Goal: Obtain resource: Download file/media

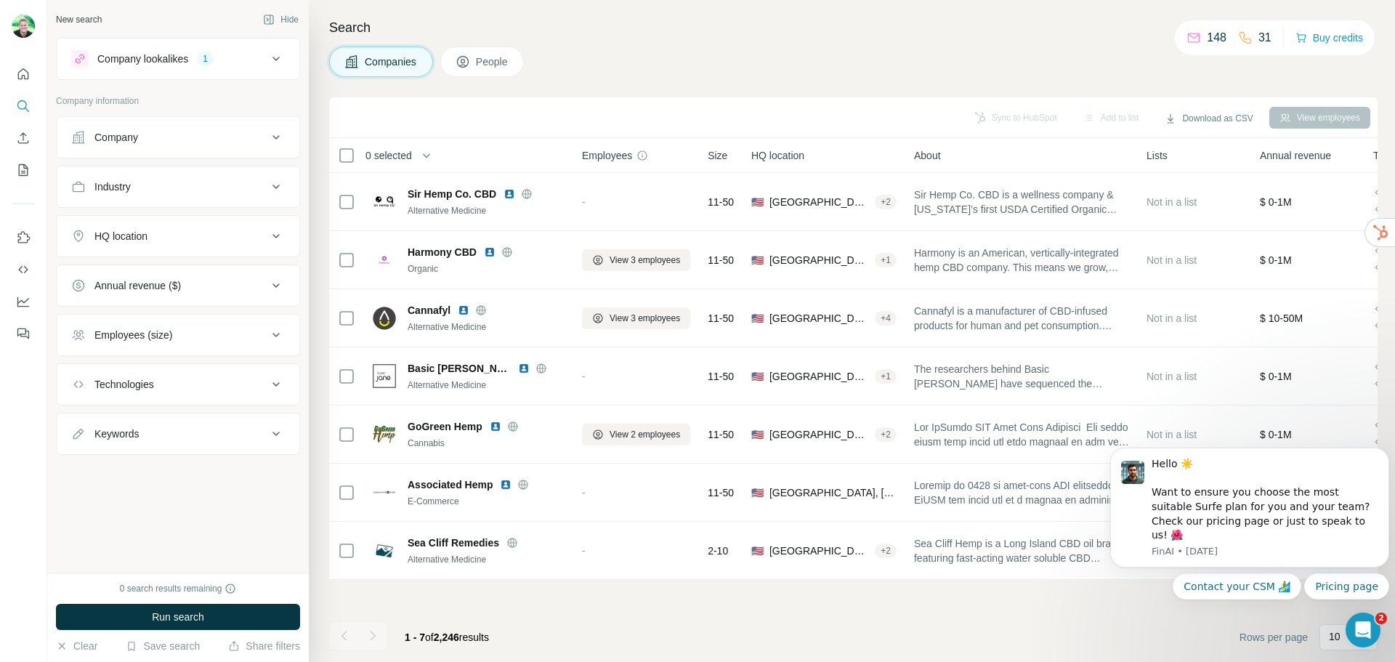
click at [274, 60] on icon at bounding box center [275, 58] width 17 height 17
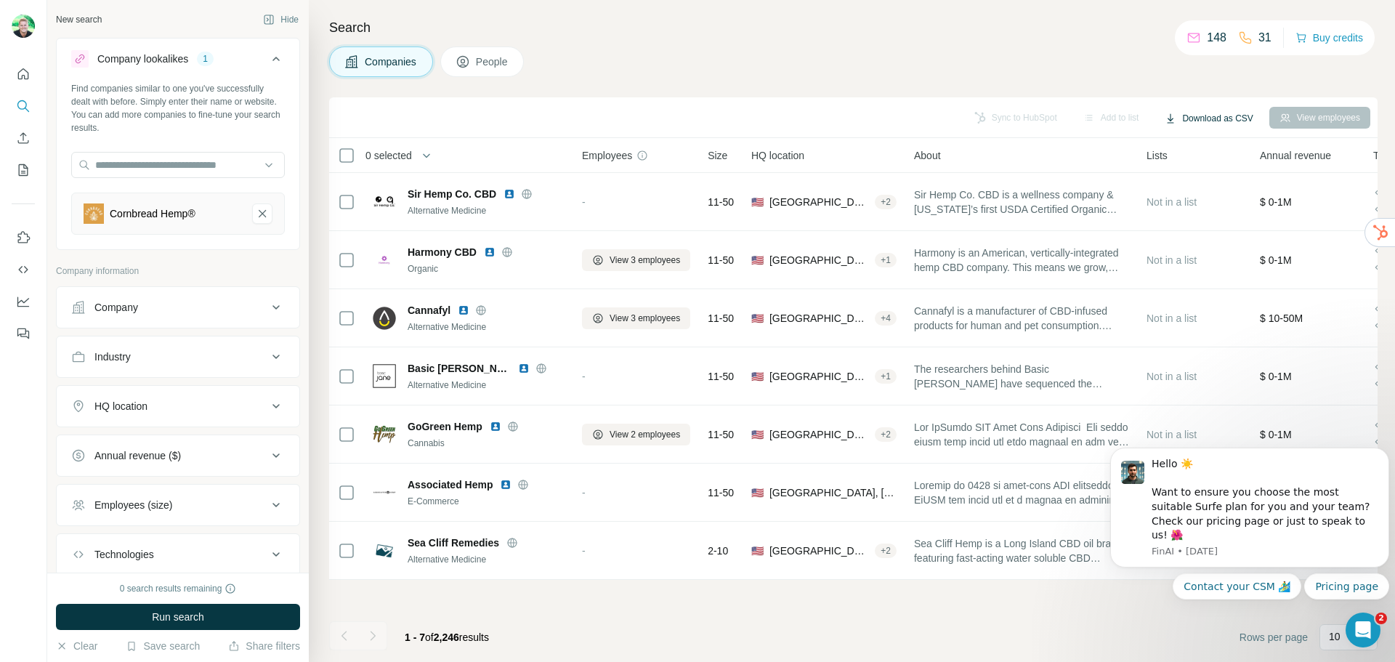
click at [1199, 120] on button "Download as CSV" at bounding box center [1209, 119] width 108 height 22
click at [1020, 52] on div "Companies People" at bounding box center [853, 62] width 1048 height 31
click at [1384, 461] on button "Dismiss notification" at bounding box center [1384, 451] width 19 height 19
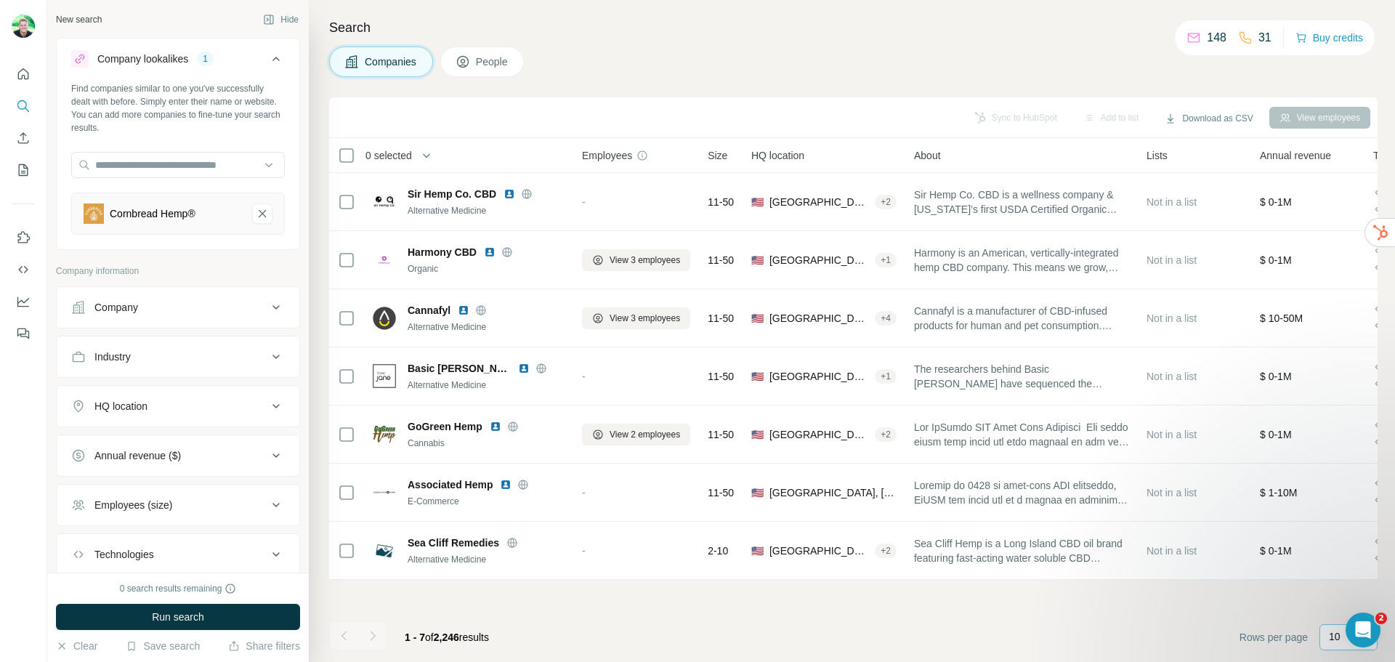
click at [1333, 634] on p "10" at bounding box center [1335, 636] width 12 height 15
click at [1341, 527] on p "60" at bounding box center [1338, 526] width 12 height 15
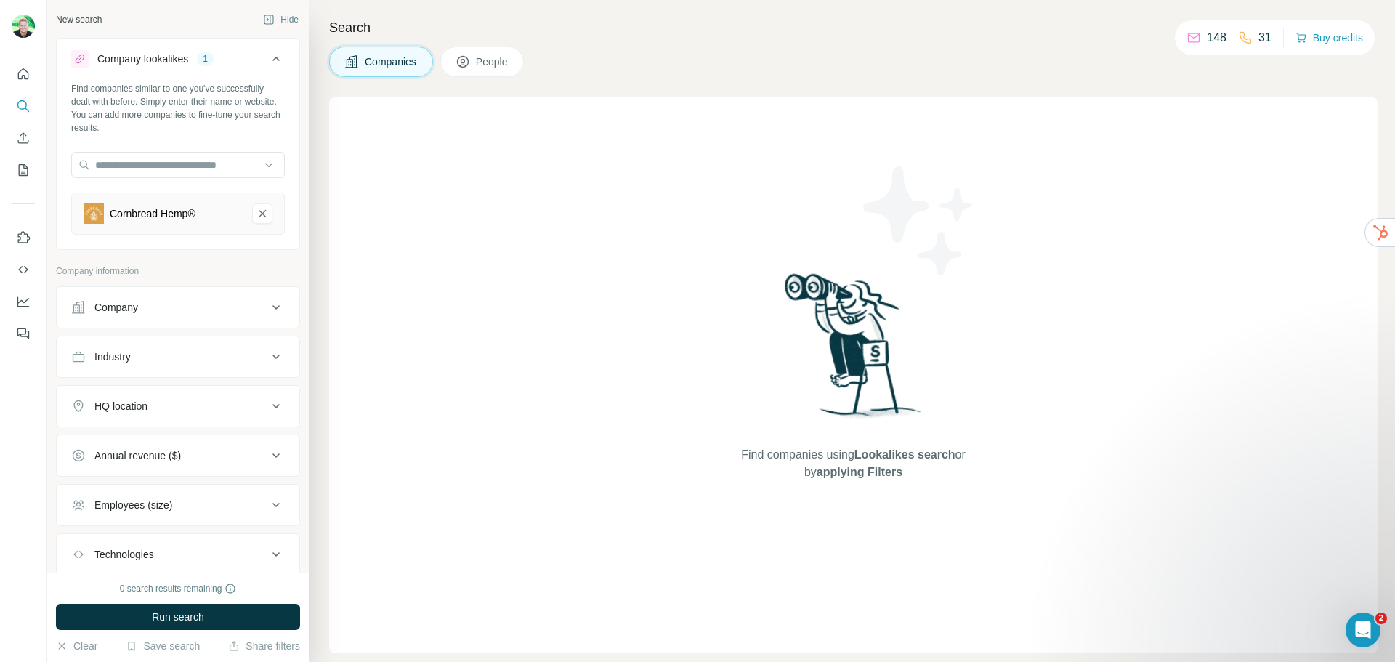
click at [990, 54] on div "Companies People" at bounding box center [853, 62] width 1048 height 31
click at [965, 54] on div "Companies People" at bounding box center [853, 62] width 1048 height 31
click at [169, 625] on button "Run search" at bounding box center [178, 617] width 244 height 26
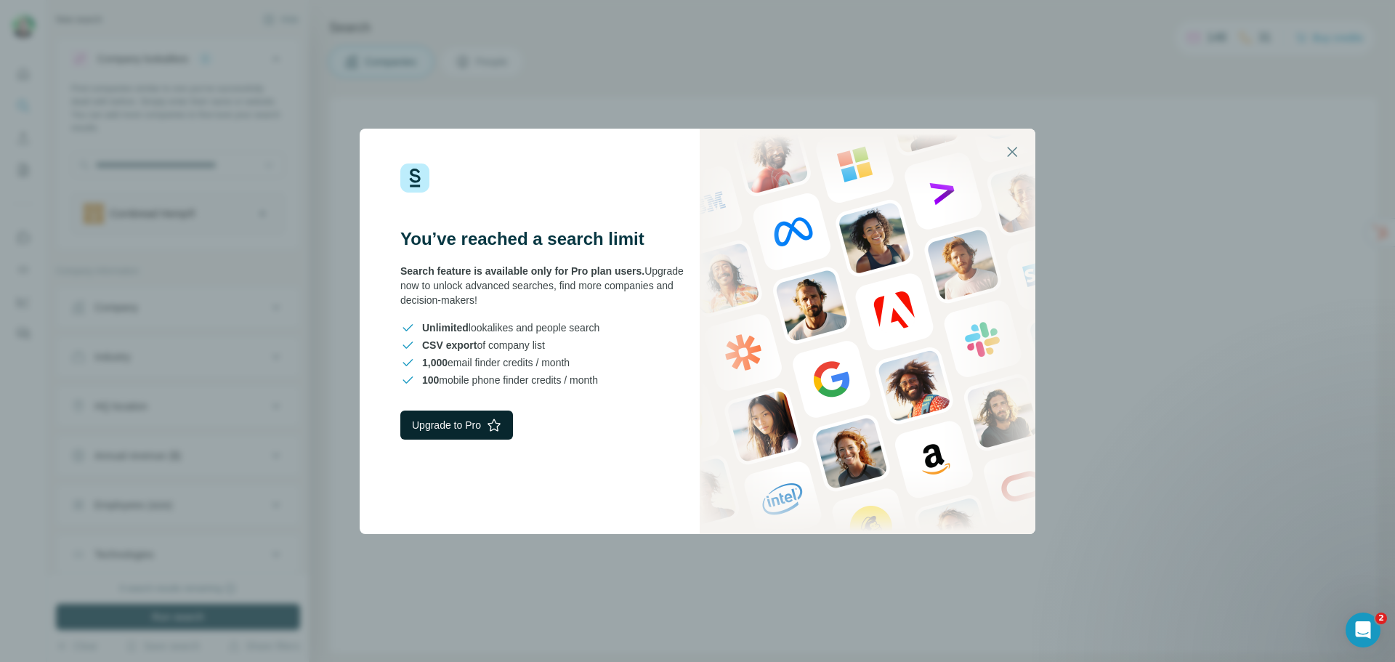
click at [437, 425] on button "Upgrade to Pro" at bounding box center [456, 425] width 113 height 29
click at [1029, 150] on button "button" at bounding box center [1012, 151] width 35 height 35
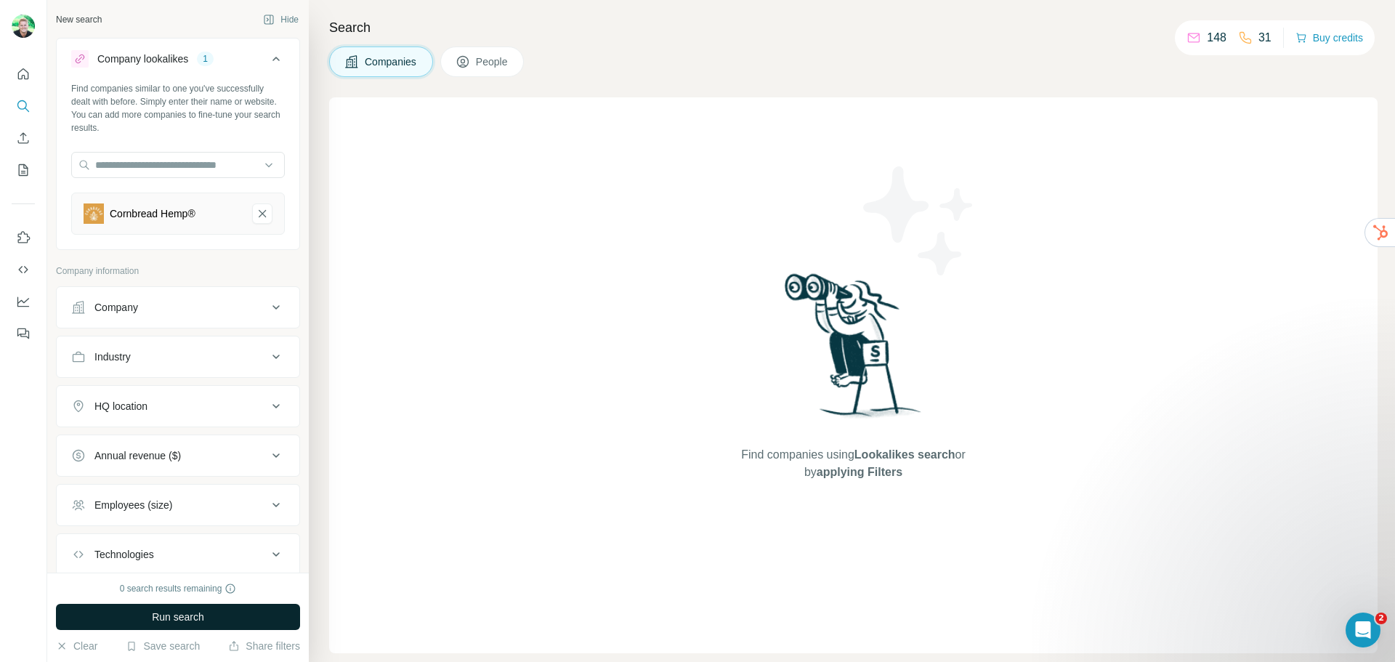
click at [185, 608] on button "Run search" at bounding box center [178, 617] width 244 height 26
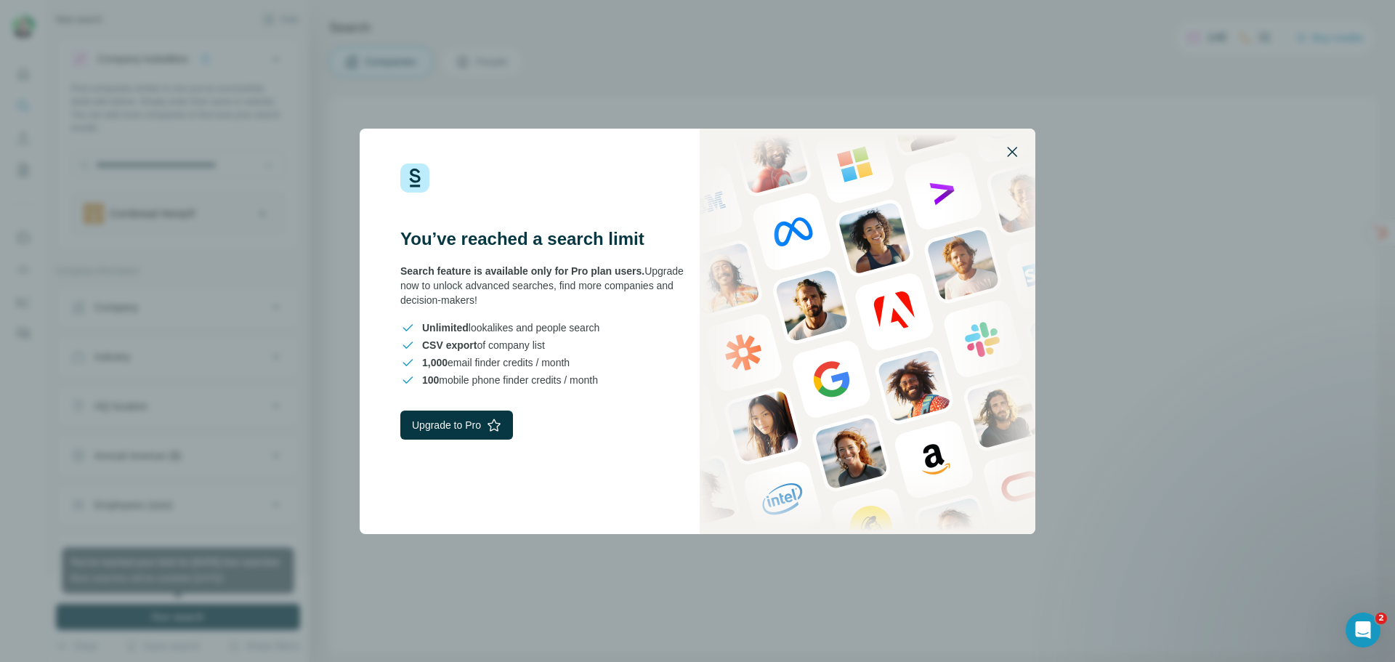
click at [1022, 143] on button "button" at bounding box center [1012, 151] width 35 height 35
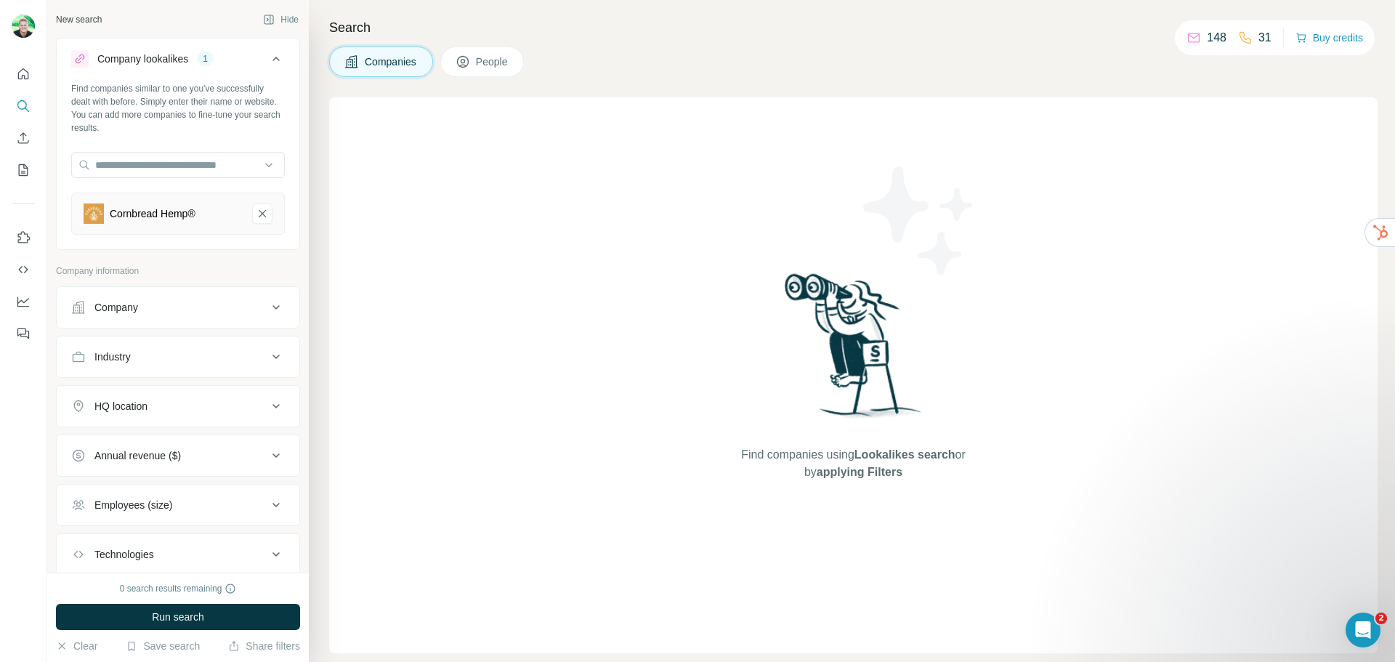
scroll to position [93, 0]
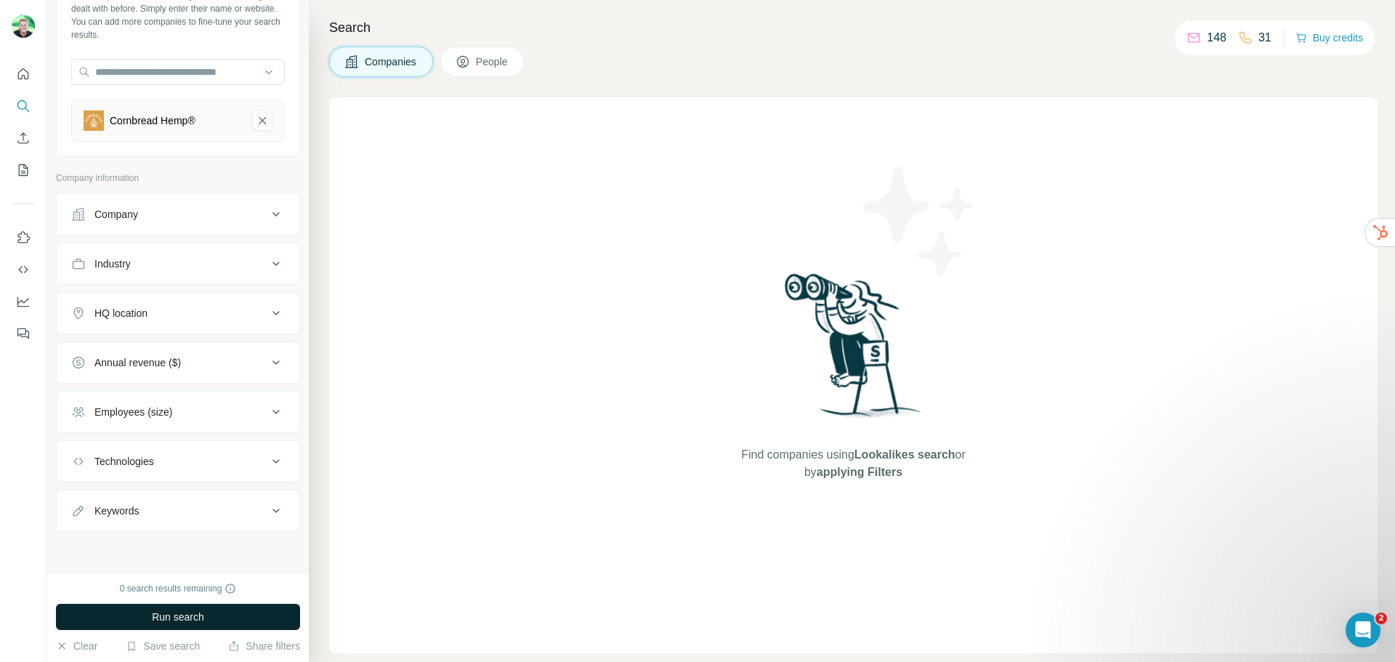
click at [229, 614] on button "Run search" at bounding box center [178, 617] width 244 height 26
